Goal: Task Accomplishment & Management: Use online tool/utility

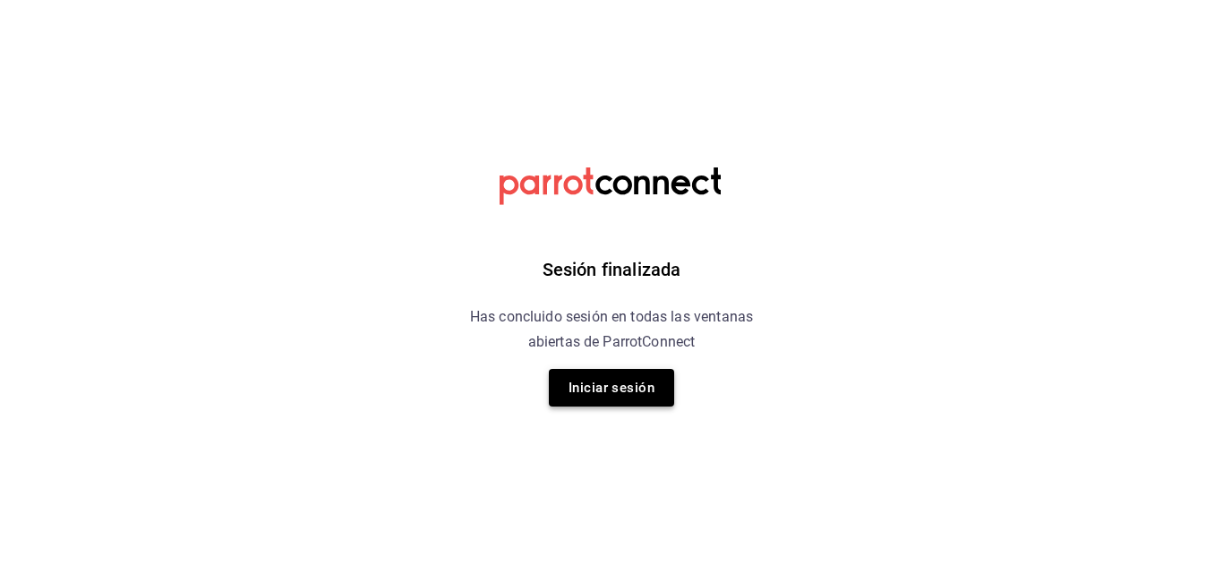
click at [664, 392] on button "Iniciar sesión" at bounding box center [611, 388] width 125 height 38
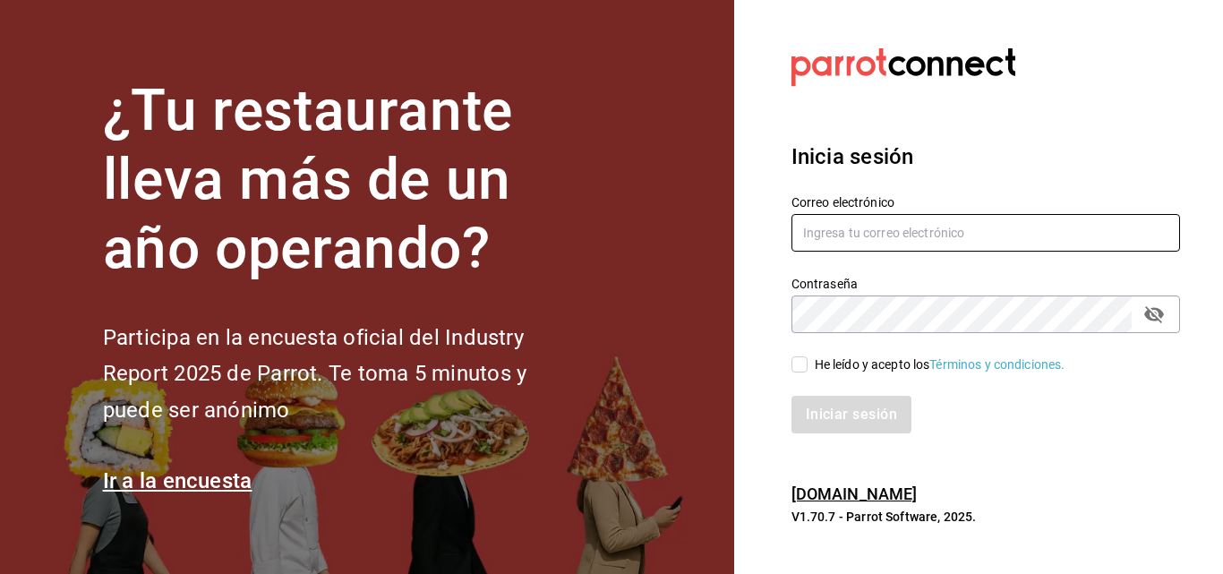
type input "[EMAIL_ADDRESS][DOMAIN_NAME]"
click at [800, 364] on input "He leído y acepto los Términos y condiciones." at bounding box center [800, 364] width 16 height 16
checkbox input "true"
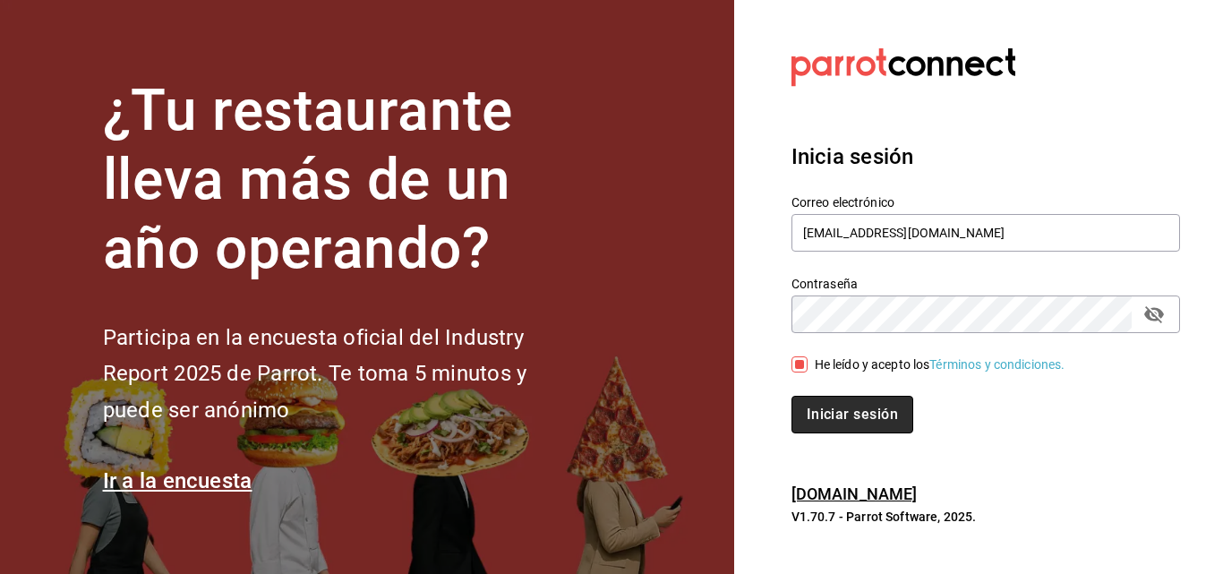
click at [828, 420] on button "Iniciar sesión" at bounding box center [853, 415] width 122 height 38
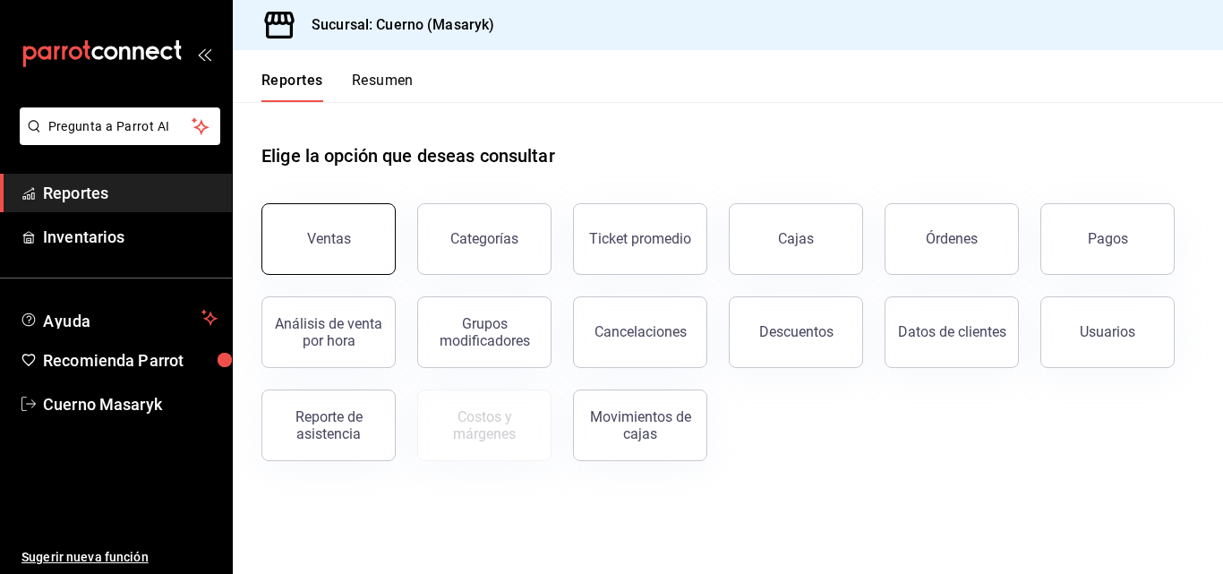
click at [347, 209] on button "Ventas" at bounding box center [328, 239] width 134 height 72
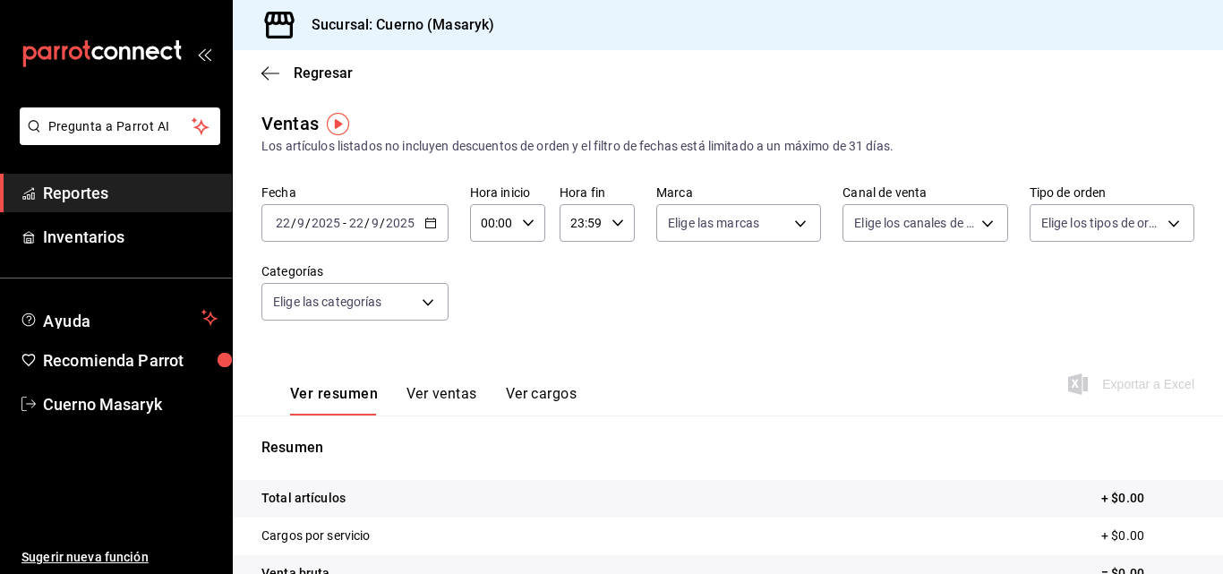
click at [422, 221] on div "2025-09-22 22 / 9 / 2025 - 2025-09-22 22 / 9 / 2025" at bounding box center [354, 223] width 187 height 38
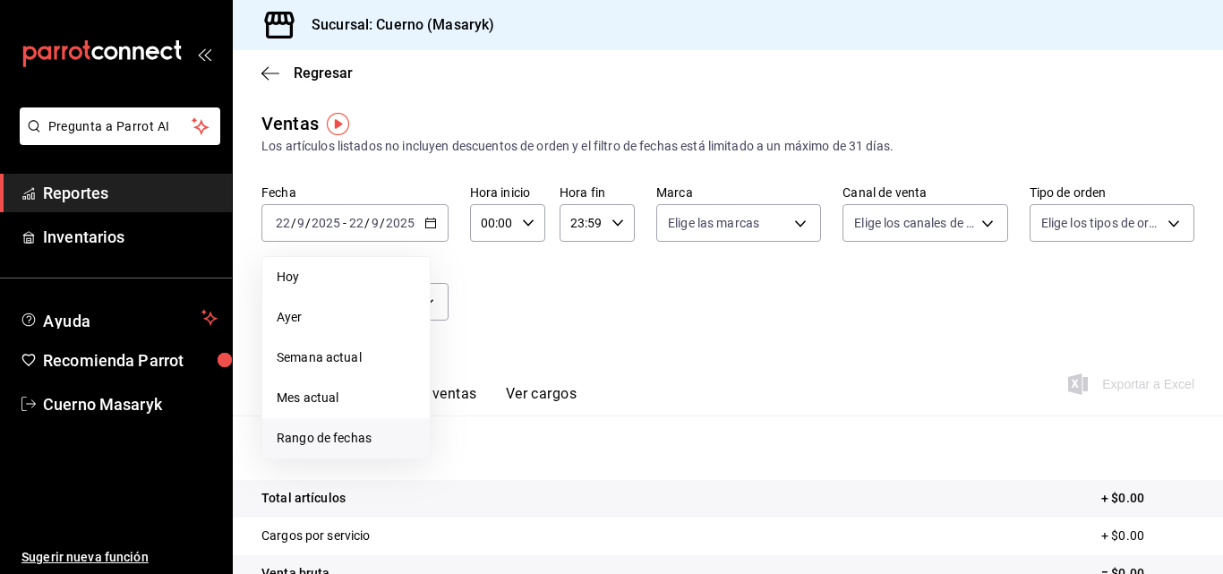
click at [321, 429] on span "Rango de fechas" at bounding box center [346, 438] width 139 height 19
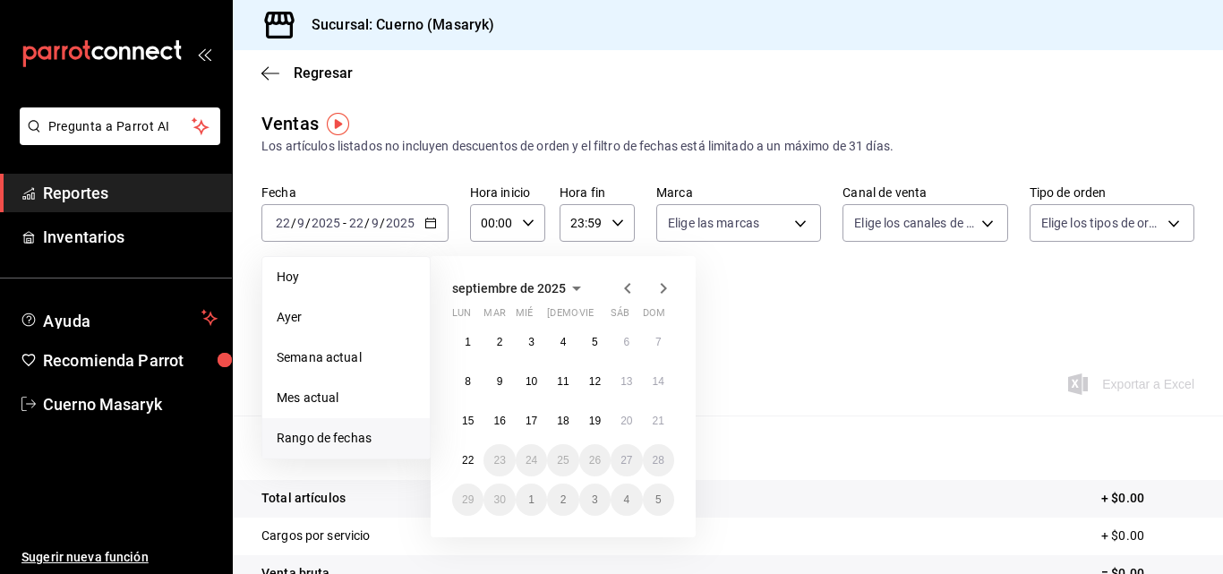
click at [313, 428] on li "Rango de fechas" at bounding box center [345, 438] width 167 height 40
click at [309, 434] on span "Rango de fechas" at bounding box center [346, 438] width 139 height 19
click at [474, 415] on abbr "15" at bounding box center [468, 421] width 12 height 13
click at [474, 456] on abbr "22" at bounding box center [468, 460] width 12 height 13
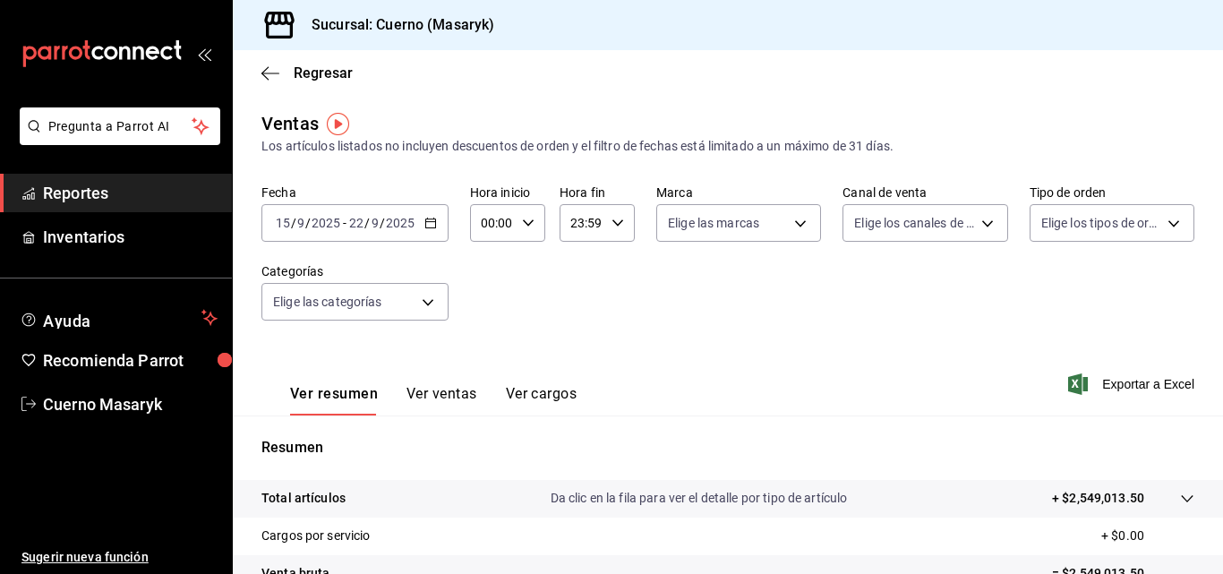
click at [613, 227] on icon "button" at bounding box center [618, 223] width 13 height 13
click at [433, 231] on div at bounding box center [611, 287] width 1223 height 574
click at [436, 304] on body "Pregunta a Parrot AI Reportes Inventarios Ayuda Recomienda Parrot Cuerno Masary…" at bounding box center [611, 287] width 1223 height 574
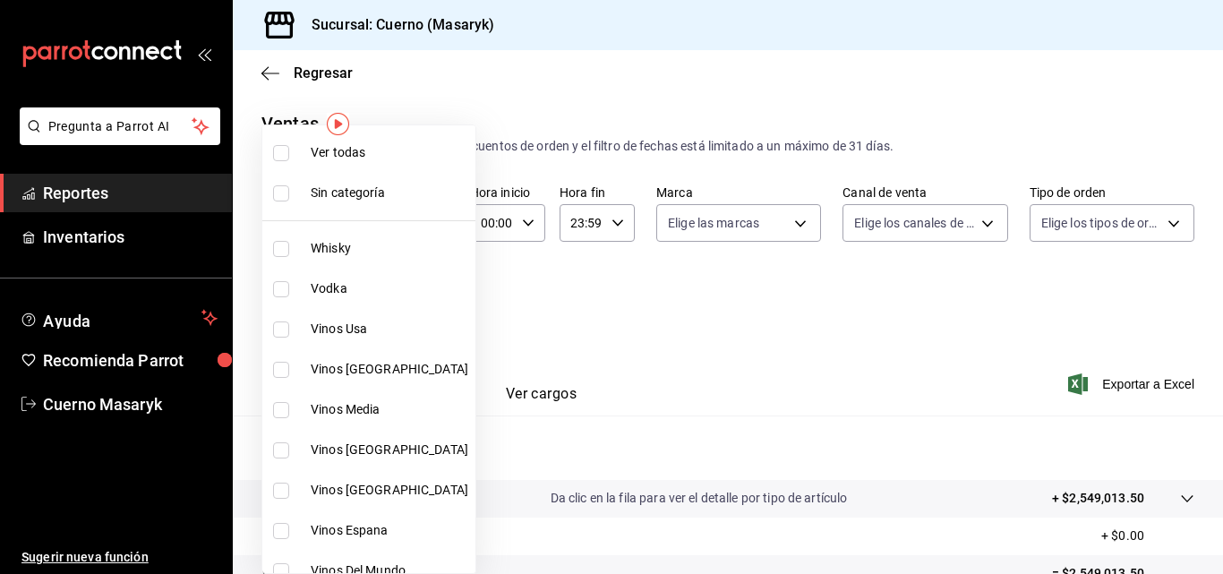
click at [595, 212] on div at bounding box center [611, 287] width 1223 height 574
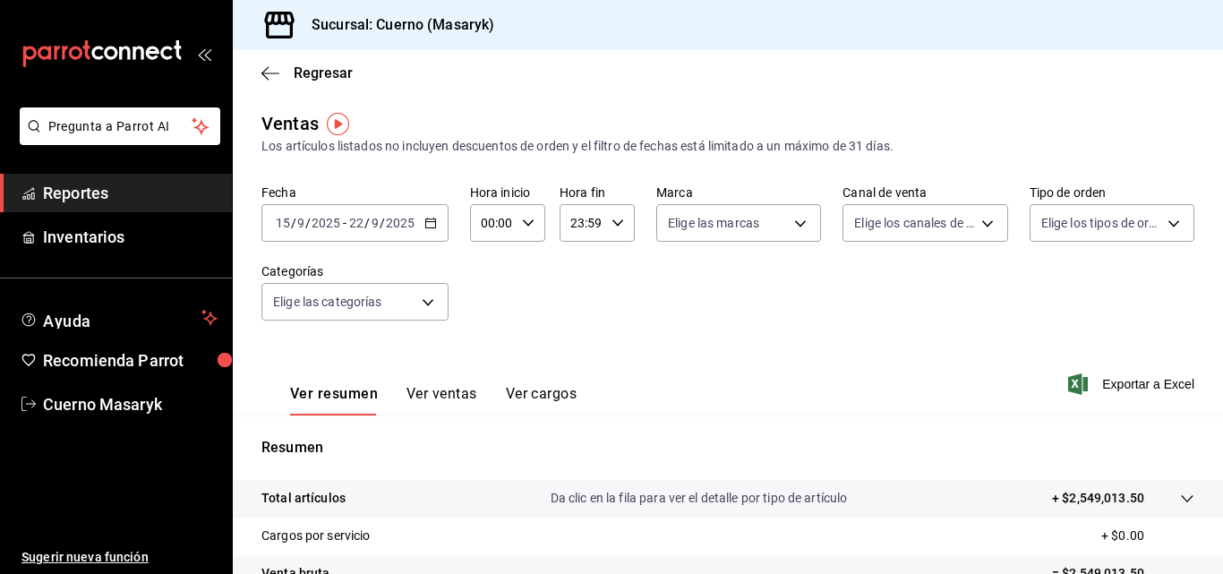
click at [619, 220] on \(Stroke\) "button" at bounding box center [618, 222] width 11 height 6
click at [573, 272] on button "04" at bounding box center [576, 262] width 30 height 36
click at [614, 225] on div at bounding box center [611, 287] width 1223 height 574
click at [598, 225] on input "04:59" at bounding box center [582, 223] width 45 height 36
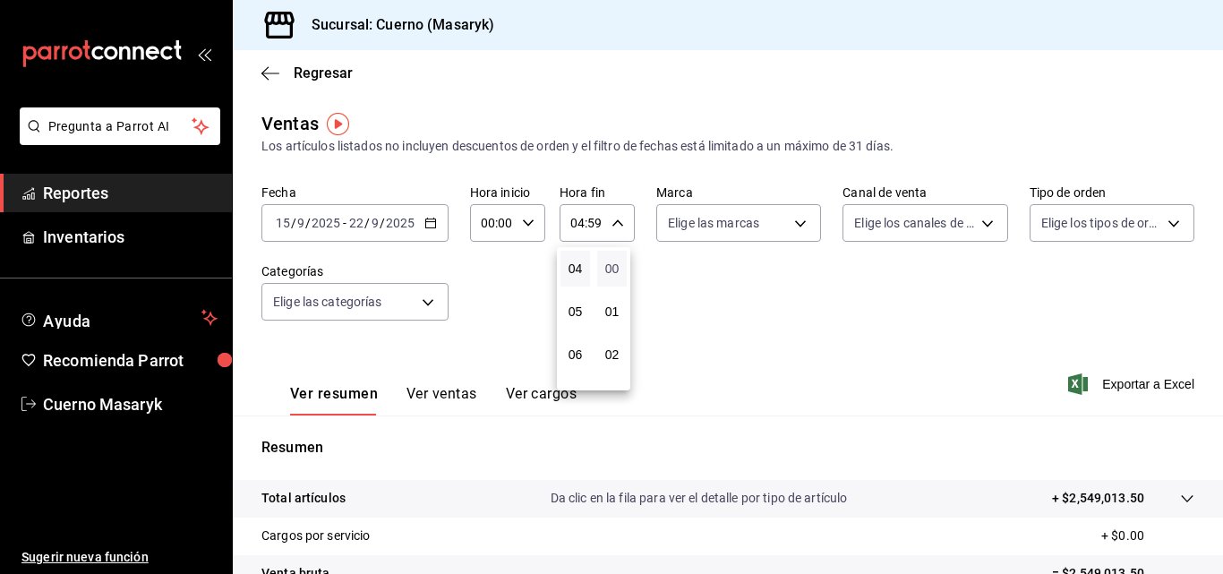
click at [615, 275] on span "00" at bounding box center [612, 268] width 8 height 14
type input "04:00"
click at [720, 350] on div at bounding box center [611, 287] width 1223 height 574
click at [611, 282] on div "Fecha 2025-09-15 15 / 9 / 2025 - 2025-09-22 22 / 9 / 2025 Hora inicio 00:00 Hor…" at bounding box center [727, 263] width 933 height 158
click at [428, 236] on div "2025-09-15 15 / 9 / 2025 - 2025-09-22 22 / 9 / 2025" at bounding box center [354, 223] width 187 height 38
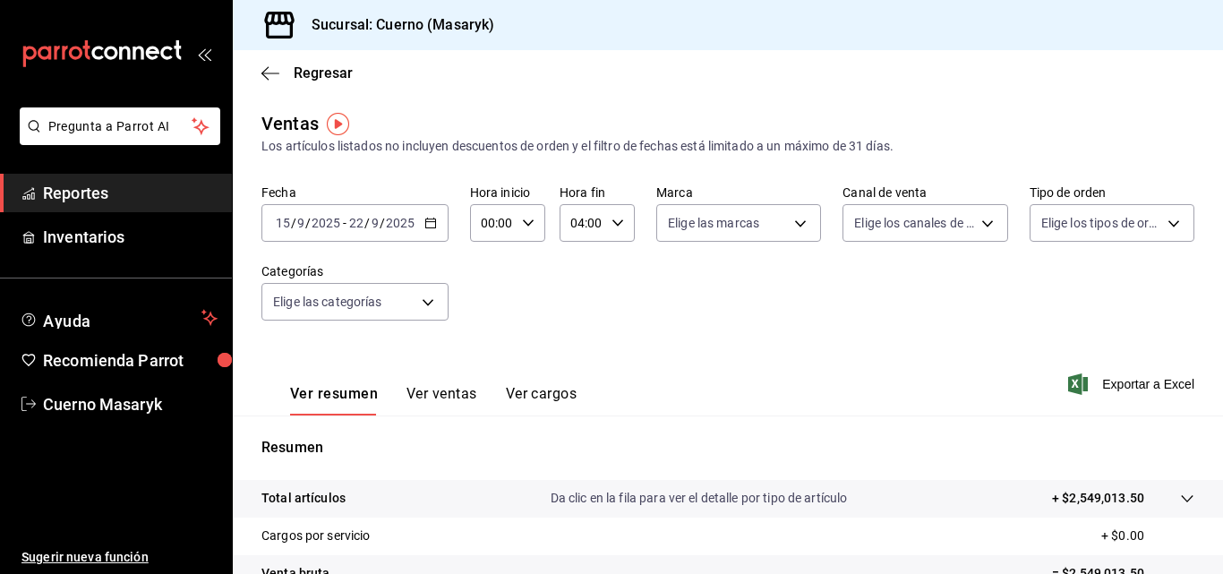
click at [861, 386] on div "Ver resumen Ver ventas Ver cargos Exportar a Excel" at bounding box center [728, 378] width 990 height 73
click at [1084, 392] on span "Exportar a Excel" at bounding box center [1133, 383] width 123 height 21
